Goal: Task Accomplishment & Management: Use online tool/utility

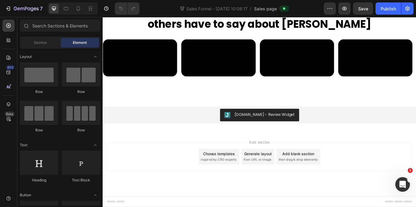
scroll to position [3282, 0]
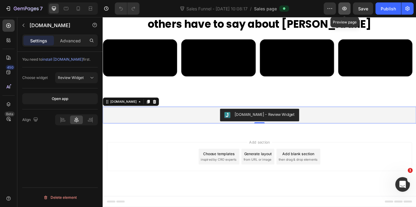
click at [342, 7] on icon "button" at bounding box center [345, 8] width 6 height 6
click at [329, 6] on icon "button" at bounding box center [330, 8] width 6 height 6
click at [301, 14] on div "Sales Funnel - Jul 24, 10:08:17 / Sales page" at bounding box center [234, 8] width 180 height 12
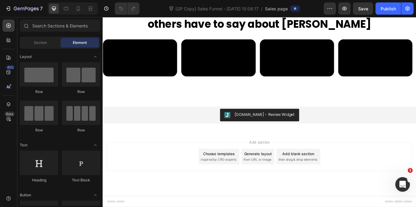
scroll to position [3282, 0]
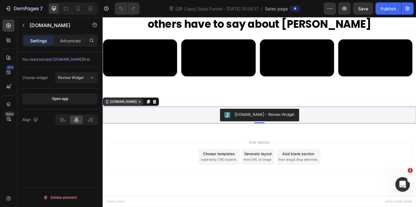
click at [128, 118] on div "[DOMAIN_NAME]" at bounding box center [126, 115] width 33 height 5
click at [8, 27] on icon at bounding box center [8, 26] width 6 height 6
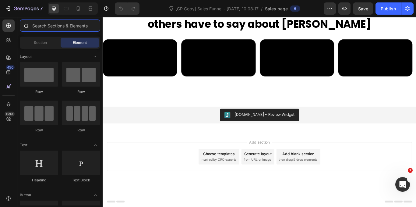
click at [64, 28] on input "text" at bounding box center [60, 26] width 80 height 12
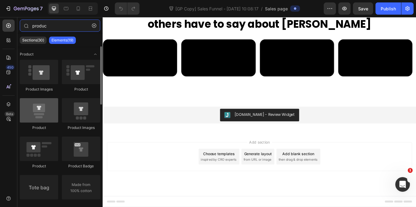
type input "produc"
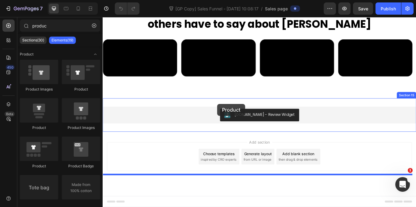
drag, startPoint x: 148, startPoint y: 132, endPoint x: 236, endPoint y: 118, distance: 90.1
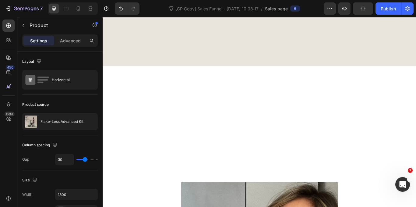
scroll to position [3621, 0]
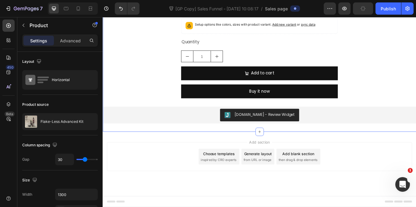
click at [207, 129] on div "[DOMAIN_NAME] - Review Widget" at bounding box center [292, 131] width 70 height 6
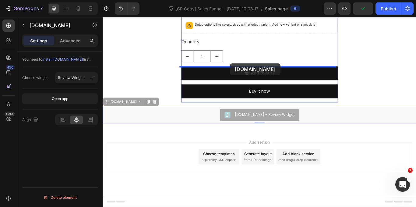
drag, startPoint x: 119, startPoint y: 118, endPoint x: 251, endPoint y: 72, distance: 140.3
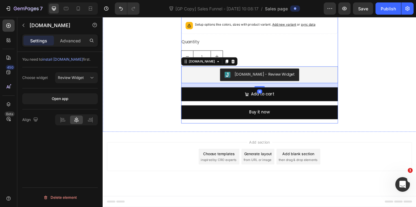
click at [207, 73] on div "Flake-Less Advanced Kit Product Title €53,25 Product Price Product Price €59,60…" at bounding box center [285, 41] width 183 height 201
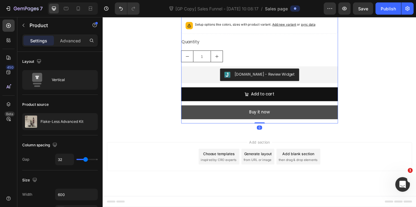
click at [207, 124] on button "Buy it now" at bounding box center [285, 128] width 183 height 16
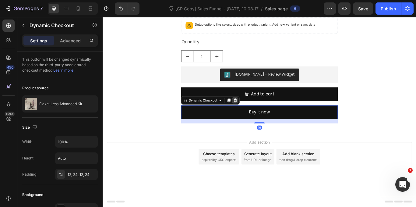
click at [207, 113] on icon at bounding box center [257, 114] width 4 height 4
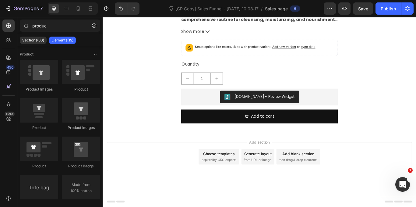
scroll to position [3595, 0]
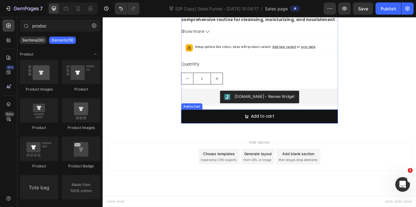
click at [207, 130] on button "Add to cart" at bounding box center [285, 133] width 183 height 16
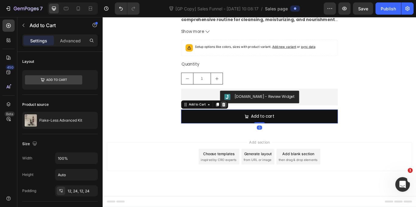
click at [207, 120] on div at bounding box center [243, 119] width 7 height 7
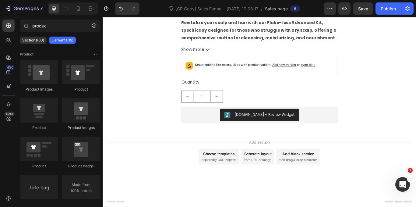
scroll to position [3575, 0]
click at [116, 9] on button "Undo/Redo" at bounding box center [121, 8] width 12 height 12
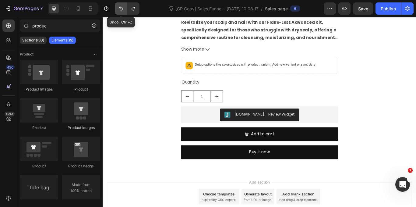
scroll to position [3595, 0]
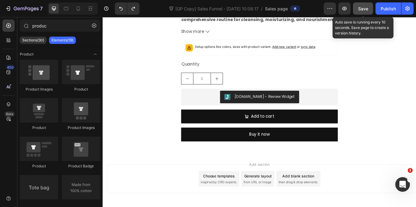
click at [207, 8] on button "Save" at bounding box center [363, 8] width 20 height 12
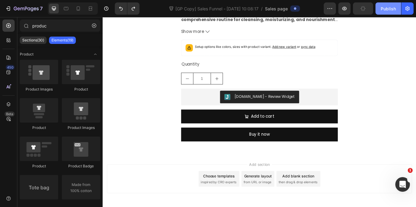
click at [207, 11] on div "Publish" at bounding box center [388, 8] width 15 height 6
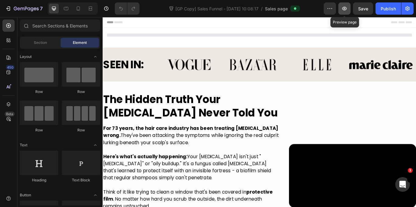
click at [341, 6] on button "button" at bounding box center [345, 8] width 12 height 12
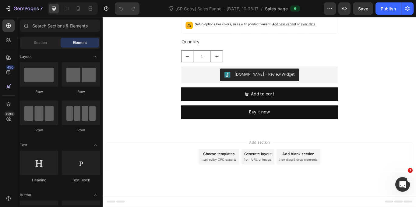
scroll to position [3682, 0]
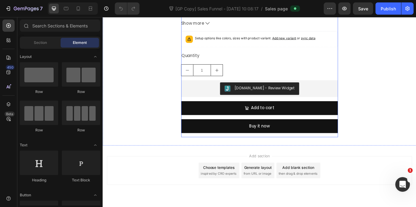
click at [225, 99] on div "[DOMAIN_NAME] - Review Widget" at bounding box center [286, 100] width 178 height 15
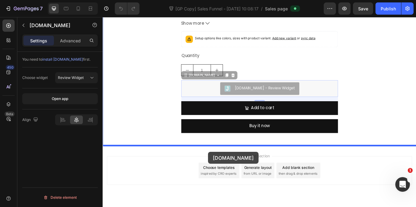
drag, startPoint x: 202, startPoint y: 84, endPoint x: 226, endPoint y: 174, distance: 93.0
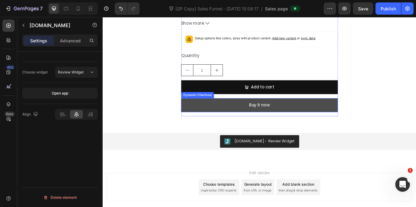
click at [223, 116] on button "Buy it now" at bounding box center [285, 120] width 183 height 16
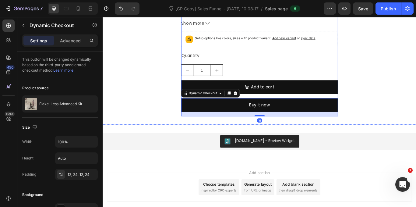
click at [265, 107] on div "Add to cart Add to Cart" at bounding box center [285, 101] width 183 height 21
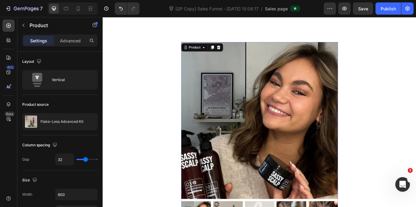
scroll to position [3278, 0]
click at [237, 55] on icon at bounding box center [237, 52] width 5 height 5
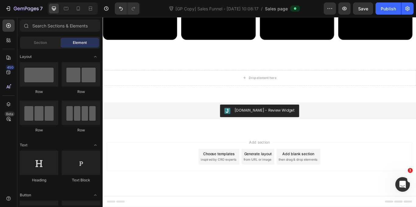
scroll to position [3294, 0]
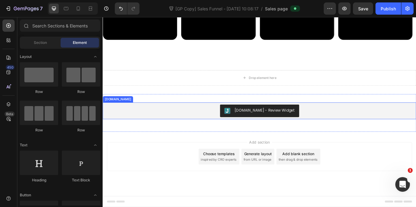
click at [227, 134] on div "[DOMAIN_NAME] - Review Widget" at bounding box center [285, 126] width 361 height 15
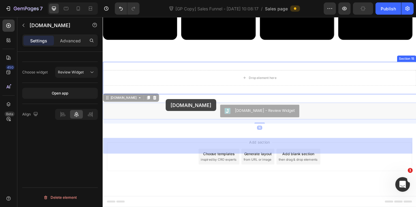
drag, startPoint x: 124, startPoint y: 142, endPoint x: 174, endPoint y: 113, distance: 57.6
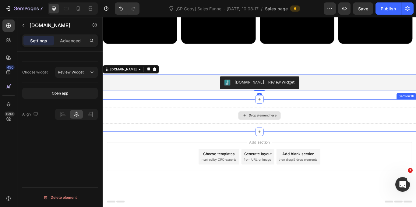
click at [212, 141] on div "Drop element here" at bounding box center [286, 132] width 366 height 18
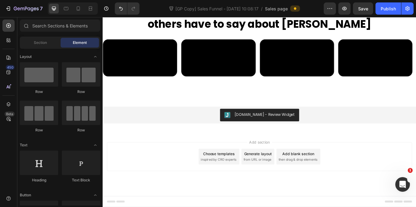
scroll to position [3282, 0]
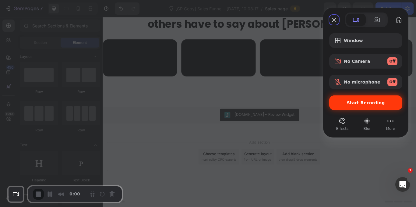
click at [361, 104] on span "Start Recording" at bounding box center [366, 102] width 38 height 5
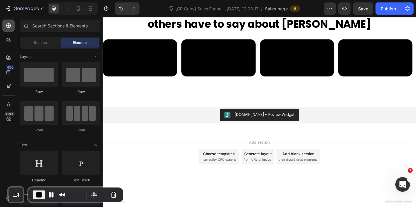
click at [12, 31] on div at bounding box center [8, 26] width 12 height 12
click at [58, 31] on input "text" at bounding box center [60, 26] width 80 height 12
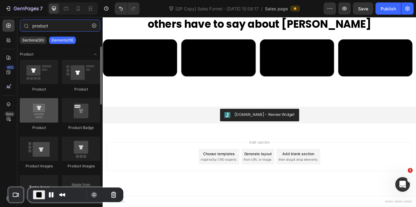
type input "product"
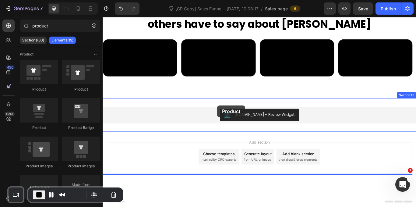
drag, startPoint x: 148, startPoint y: 122, endPoint x: 237, endPoint y: 120, distance: 89.0
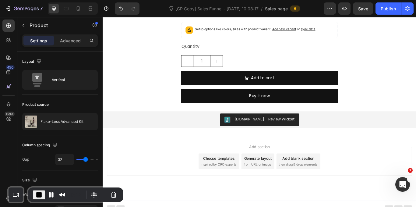
scroll to position [3697, 0]
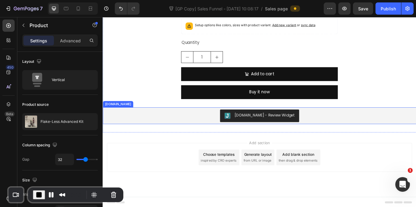
click at [219, 132] on div "[DOMAIN_NAME] - Review Widget" at bounding box center [285, 132] width 361 height 15
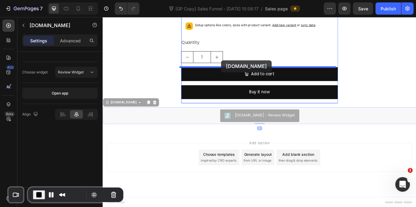
drag, startPoint x: 120, startPoint y: 116, endPoint x: 241, endPoint y: 68, distance: 129.8
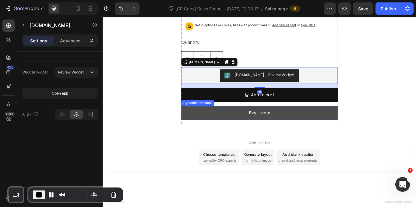
click at [230, 124] on button "Buy it now" at bounding box center [285, 129] width 183 height 16
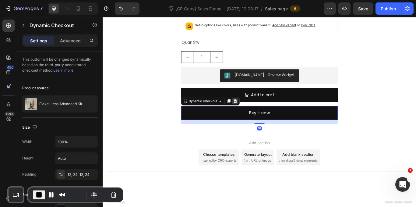
click at [255, 118] on icon at bounding box center [257, 115] width 5 height 5
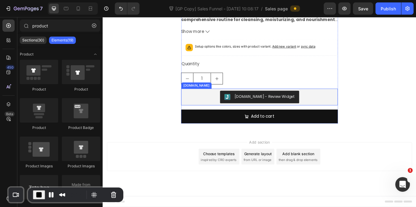
scroll to position [3672, 0]
click at [226, 136] on button "Add to cart" at bounding box center [285, 133] width 183 height 16
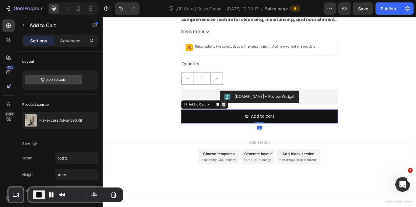
click at [245, 118] on div at bounding box center [243, 119] width 7 height 7
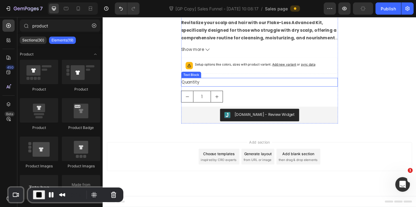
scroll to position [3651, 0]
click at [253, 108] on div "1" at bounding box center [285, 110] width 183 height 14
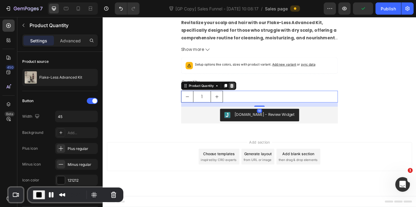
click at [251, 97] on icon at bounding box center [253, 97] width 5 height 5
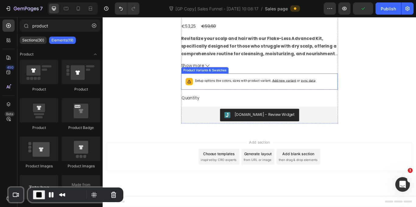
scroll to position [3632, 0]
click at [232, 106] on div "Flake-Less Advanced Kit Product Title €53,25 Product Price Product Price €59,60…" at bounding box center [285, 73] width 183 height 135
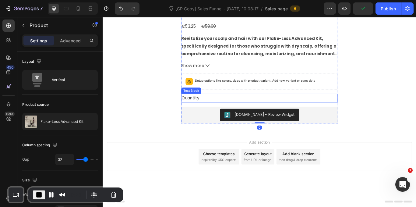
click at [225, 112] on div "Quantity" at bounding box center [285, 112] width 183 height 10
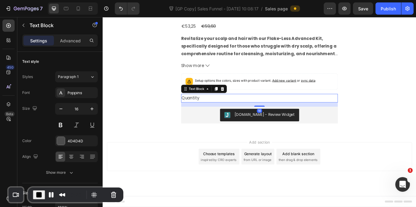
click at [240, 102] on icon at bounding box center [242, 100] width 5 height 5
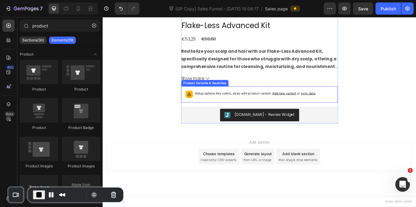
click at [237, 99] on div "Setup options like colors, sizes with product variant. Add new variant or sync …" at bounding box center [285, 107] width 183 height 19
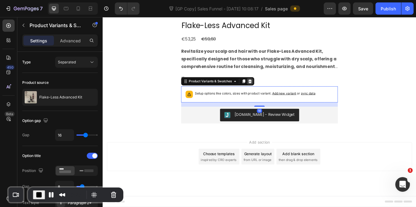
click at [272, 91] on icon at bounding box center [274, 92] width 4 height 4
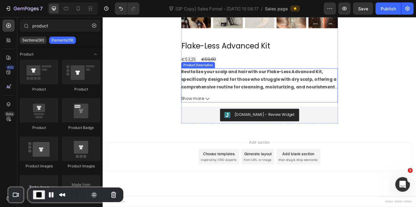
scroll to position [3593, 0]
click at [248, 106] on div "Revitalize your scalp and hair with our Flake-Less Advanced Kit, specifically d…" at bounding box center [285, 97] width 183 height 40
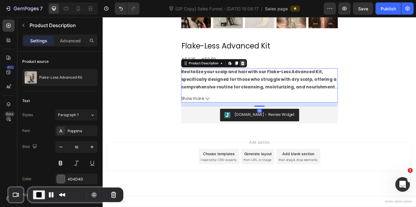
click at [266, 70] on icon at bounding box center [265, 71] width 5 height 5
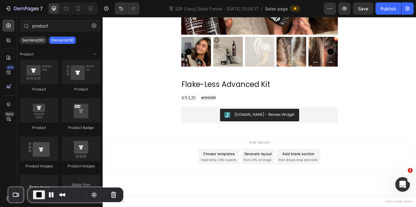
scroll to position [3549, 0]
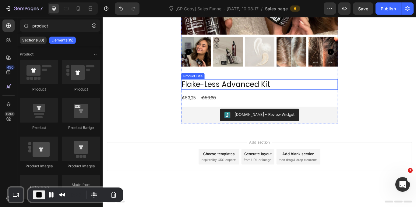
click at [248, 92] on h2 "Flake-Less Advanced Kit" at bounding box center [285, 96] width 183 height 12
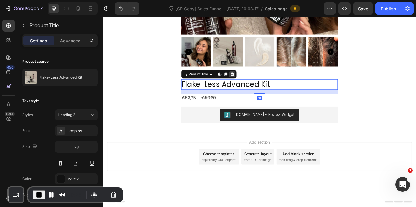
click at [254, 85] on icon at bounding box center [253, 83] width 5 height 5
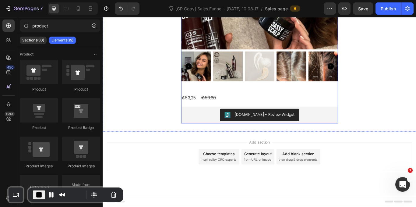
click at [241, 106] on div "Product Images €53,25 Product Price Product Price €59,60 Product Price Product …" at bounding box center [285, 6] width 183 height 269
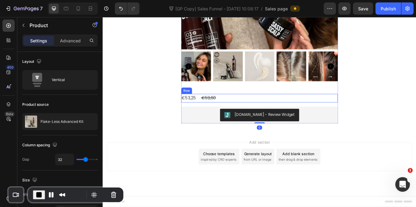
click at [234, 110] on div "€53,25 Product Price Product Price €59,60 Product Price Product Price Row" at bounding box center [285, 112] width 183 height 10
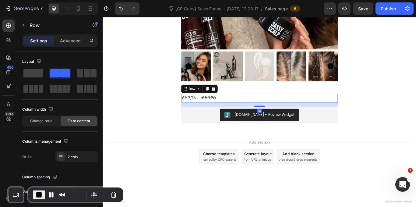
click at [232, 102] on div at bounding box center [231, 100] width 7 height 7
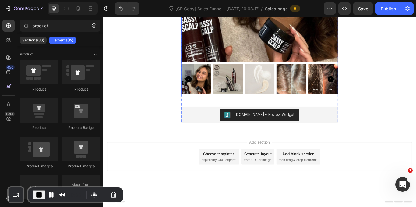
scroll to position [3517, 0]
click at [234, 97] on img at bounding box center [248, 89] width 35 height 35
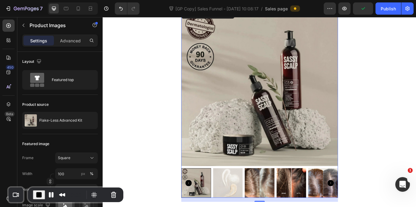
scroll to position [3294, 0]
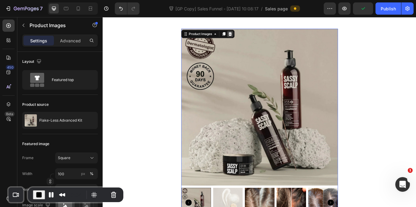
click at [249, 39] on icon at bounding box center [251, 36] width 5 height 5
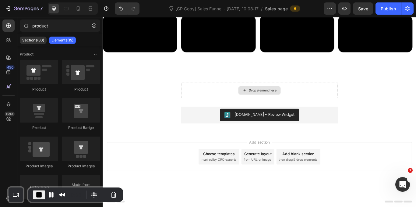
scroll to position [3310, 0]
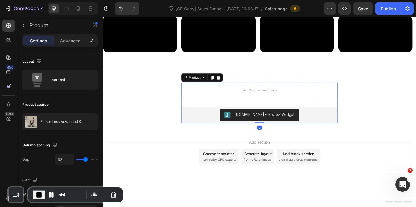
click at [215, 114] on div "Drop element here Judge.me - Review Widget Judge.me Product 0" at bounding box center [285, 118] width 183 height 48
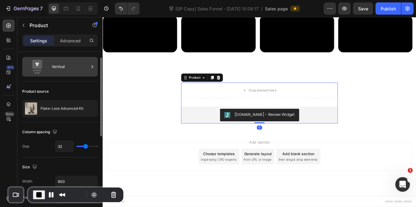
click at [81, 70] on div "Vertical" at bounding box center [70, 67] width 37 height 14
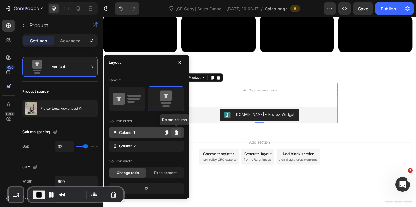
click at [174, 133] on icon at bounding box center [176, 132] width 5 height 5
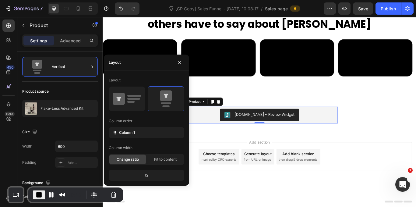
scroll to position [3282, 0]
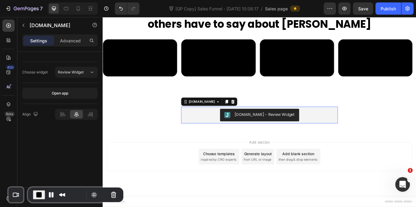
click at [217, 137] on div "[DOMAIN_NAME] - Review Widget" at bounding box center [286, 131] width 178 height 15
click at [217, 116] on div "[DOMAIN_NAME]" at bounding box center [218, 115] width 33 height 5
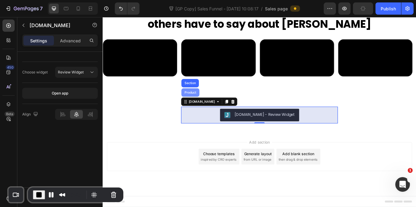
click at [208, 108] on div "Product" at bounding box center [204, 105] width 21 height 10
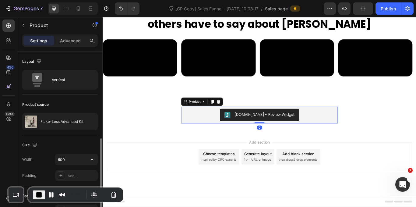
scroll to position [58, 0]
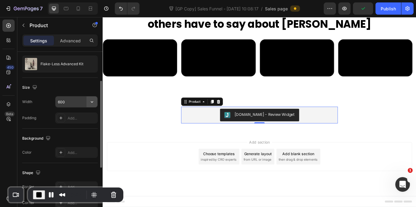
click at [89, 100] on icon "button" at bounding box center [92, 102] width 6 height 6
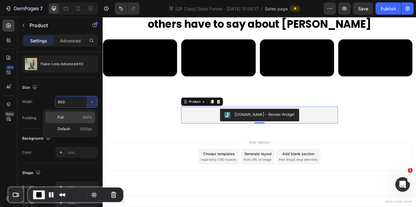
drag, startPoint x: 83, startPoint y: 120, endPoint x: 105, endPoint y: 110, distance: 24.3
click at [83, 123] on div "Full 100%" at bounding box center [70, 129] width 50 height 12
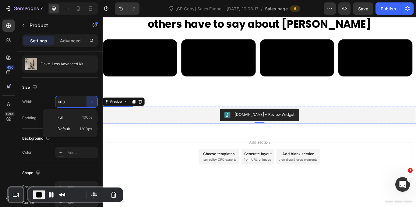
type input "100%"
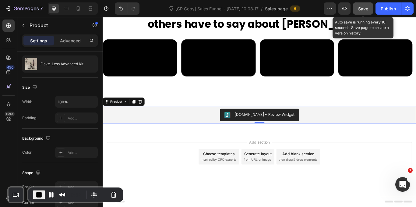
click at [367, 9] on span "Save" at bounding box center [363, 8] width 10 height 5
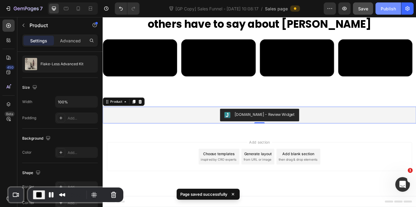
click at [390, 7] on div "Publish" at bounding box center [388, 8] width 15 height 6
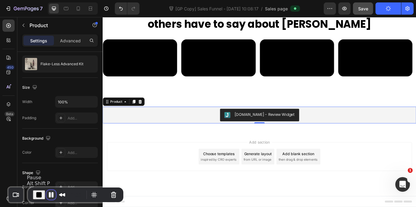
click at [51, 192] on button "Pause Recording" at bounding box center [51, 195] width 10 height 10
click at [51, 192] on span "Play Recording" at bounding box center [49, 194] width 7 height 7
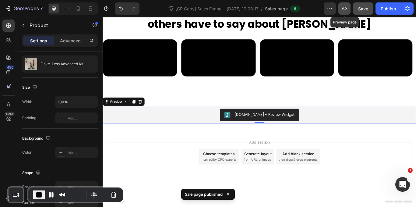
click at [347, 8] on icon "button" at bounding box center [345, 8] width 6 height 6
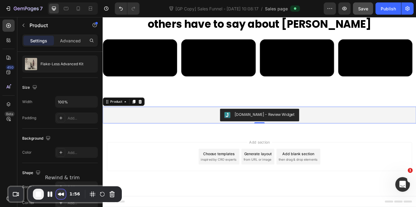
click at [62, 191] on button "Rewind and Trim Recording" at bounding box center [61, 194] width 10 height 10
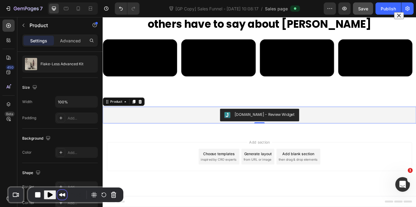
scroll to position [2, 0]
click at [49, 194] on span "Play Recording" at bounding box center [49, 194] width 7 height 7
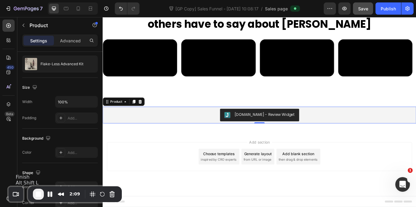
click at [39, 192] on span "End Recording" at bounding box center [38, 193] width 7 height 7
